Goal: Information Seeking & Learning: Learn about a topic

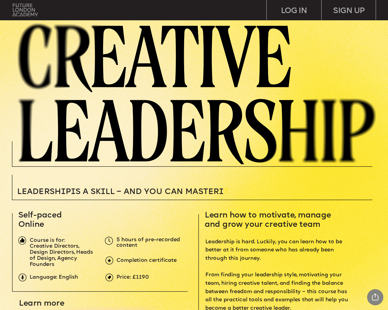
click at [26, 12] on img at bounding box center [24, 9] width 25 height 13
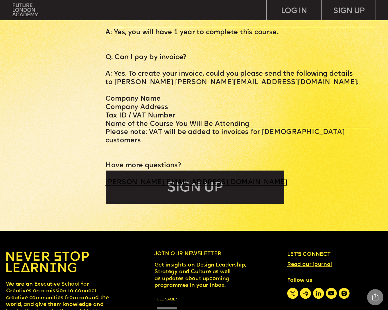
scroll to position [2329, 0]
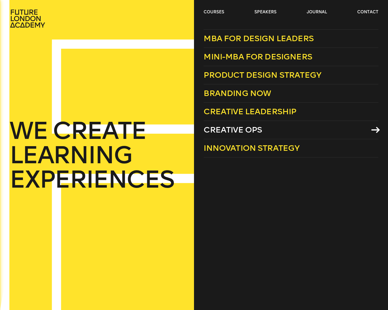
click at [233, 130] on span "Creative Ops" at bounding box center [232, 130] width 58 height 10
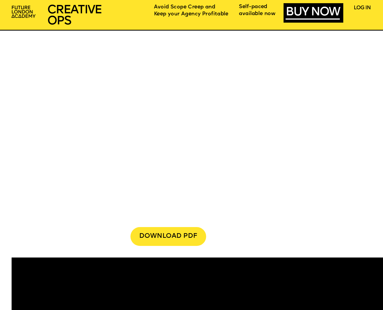
scroll to position [1247, 0]
